Goal: Task Accomplishment & Management: Complete application form

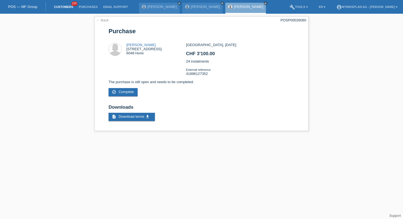
drag, startPoint x: 0, startPoint y: 0, endPoint x: 61, endPoint y: 5, distance: 61.4
click at [61, 5] on link "Customers" at bounding box center [63, 6] width 25 height 3
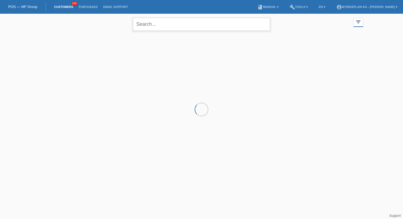
click at [183, 21] on input "text" at bounding box center [201, 24] width 137 height 13
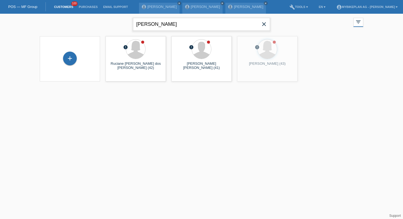
type input "marlen"
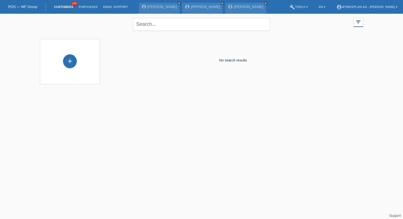
click at [62, 66] on div "+" at bounding box center [70, 61] width 52 height 15
click at [68, 61] on div "+" at bounding box center [70, 61] width 14 height 14
